Goal: Task Accomplishment & Management: Use online tool/utility

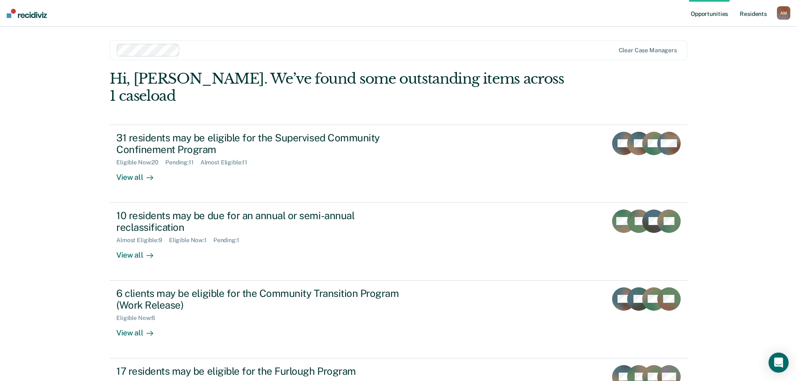
click at [751, 13] on link "Resident s" at bounding box center [753, 13] width 31 height 27
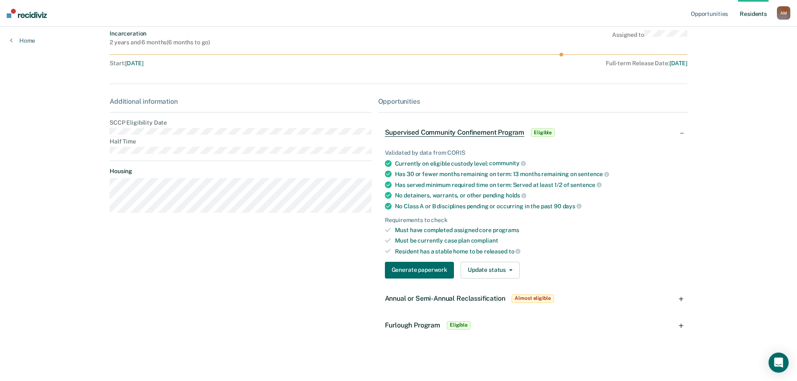
scroll to position [63, 0]
click at [409, 292] on div "Annual or Semi-Annual Reclassification Almost eligible" at bounding box center [470, 297] width 171 height 13
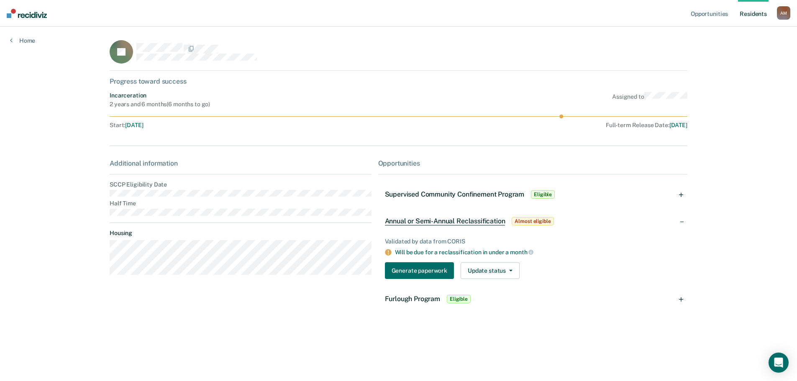
scroll to position [0, 0]
click at [412, 267] on button "Generate paperwork" at bounding box center [419, 270] width 69 height 17
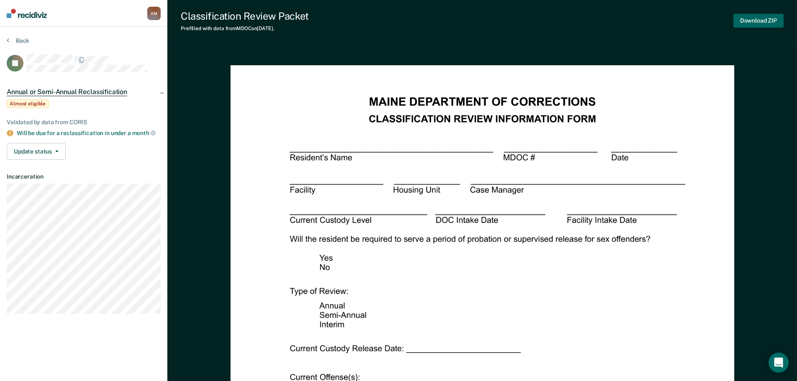
click at [762, 17] on button "Download ZIP" at bounding box center [758, 21] width 50 height 14
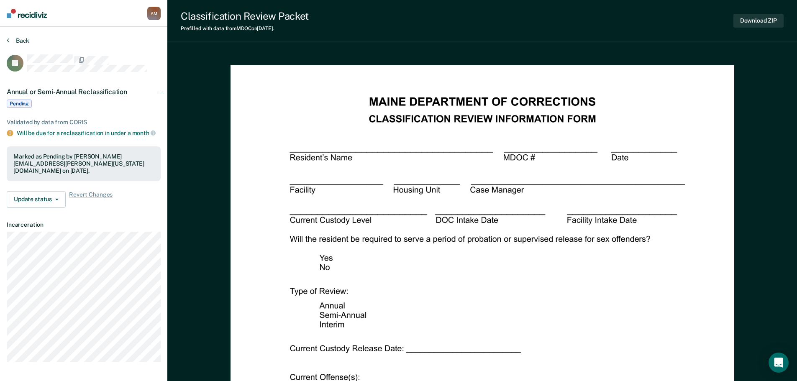
click at [29, 38] on button "Back" at bounding box center [18, 41] width 23 height 8
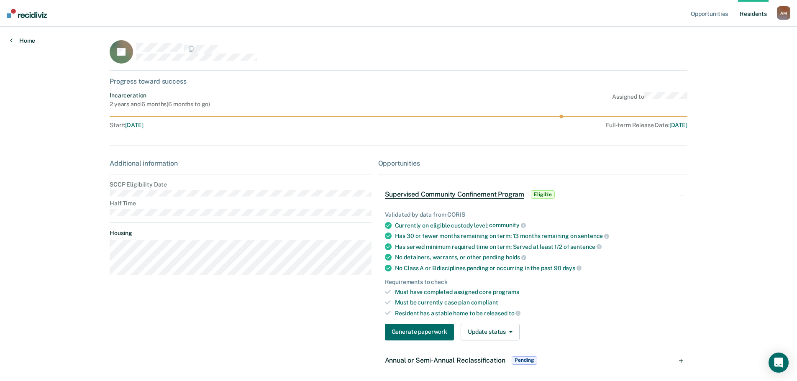
click at [28, 41] on link "Home" at bounding box center [22, 41] width 25 height 8
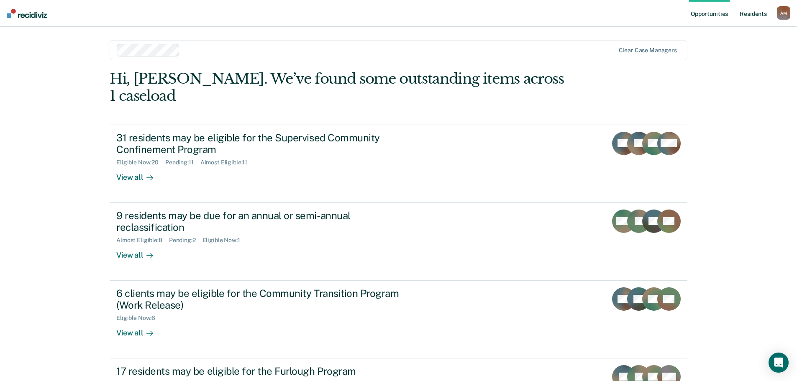
click at [750, 11] on link "Resident s" at bounding box center [753, 13] width 31 height 27
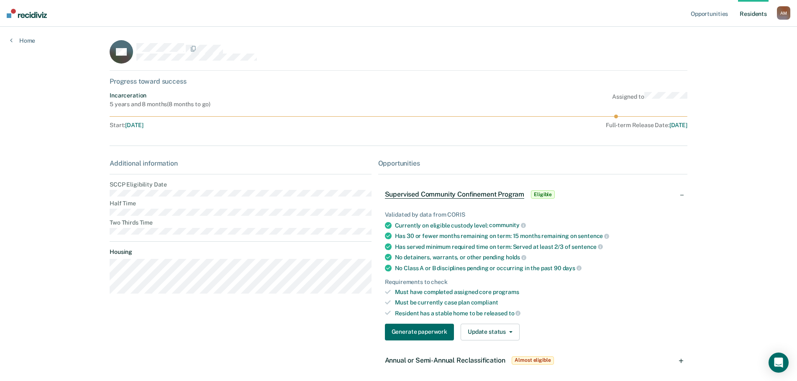
click at [408, 359] on span "Annual or Semi-Annual Reclassification" at bounding box center [445, 360] width 120 height 8
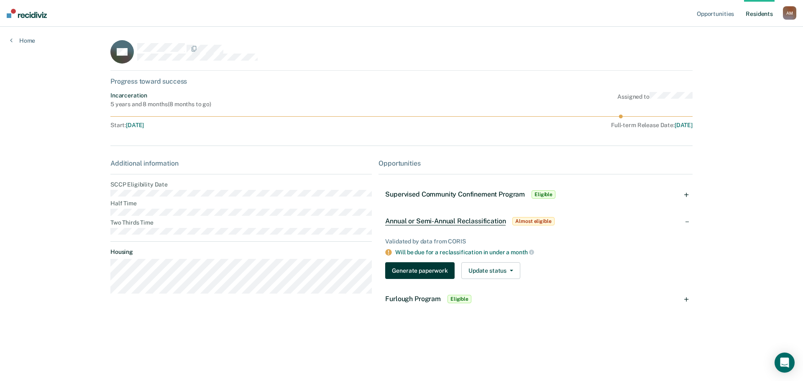
click at [424, 266] on button "Generate paperwork" at bounding box center [419, 270] width 69 height 17
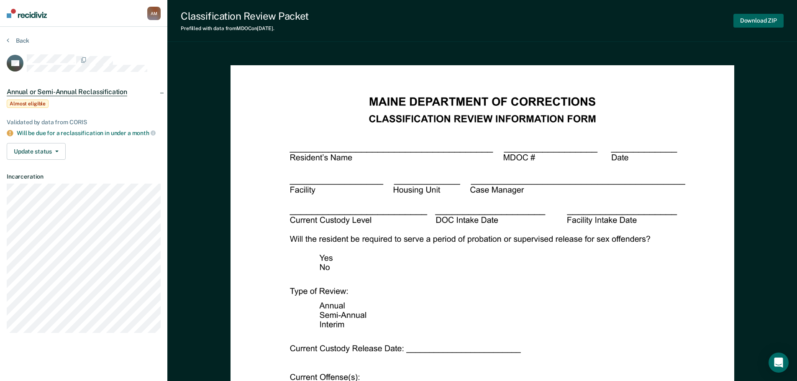
click at [765, 23] on button "Download ZIP" at bounding box center [758, 21] width 50 height 14
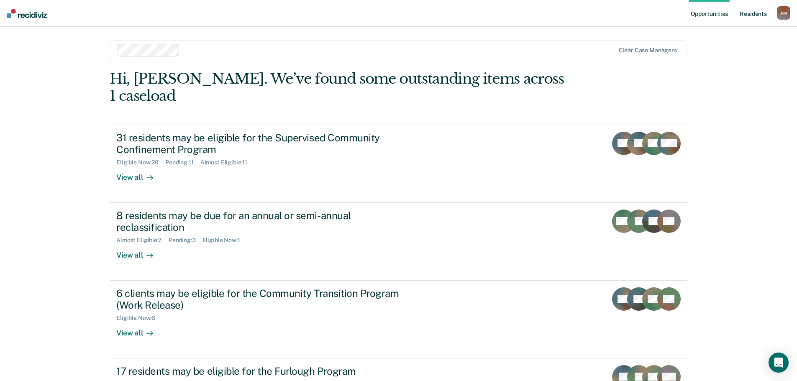
click at [745, 11] on link "Resident s" at bounding box center [753, 13] width 31 height 27
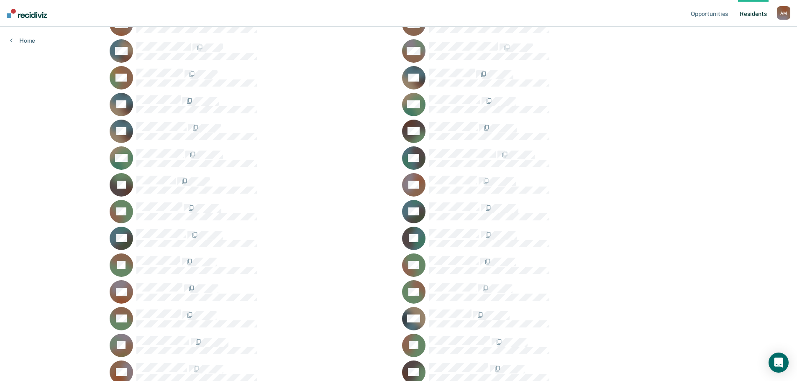
scroll to position [550, 0]
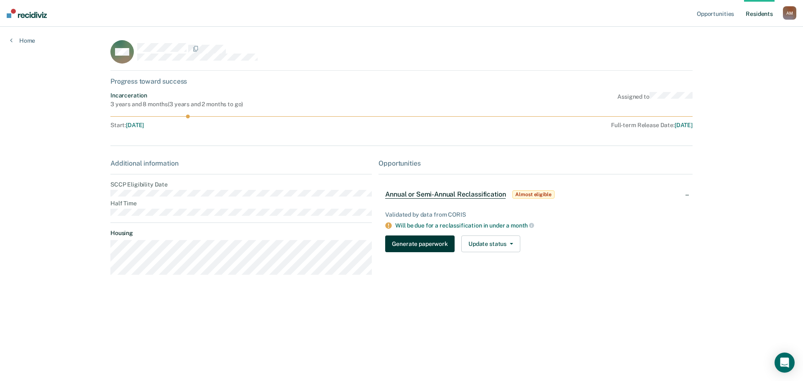
click at [436, 248] on button "Generate paperwork" at bounding box center [419, 243] width 69 height 17
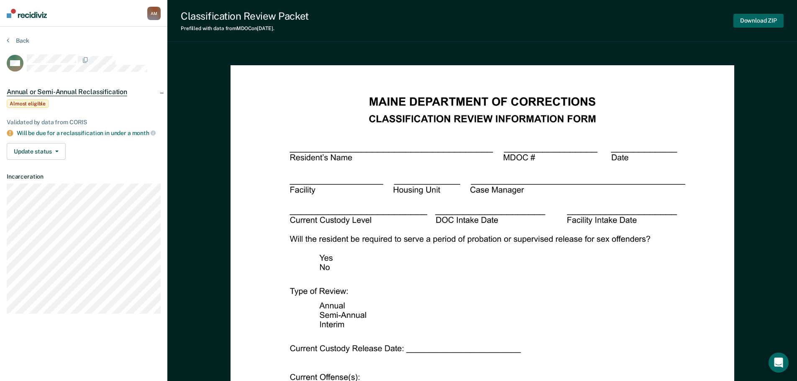
click at [766, 20] on button "Download ZIP" at bounding box center [758, 21] width 50 height 14
